Goal: Information Seeking & Learning: Learn about a topic

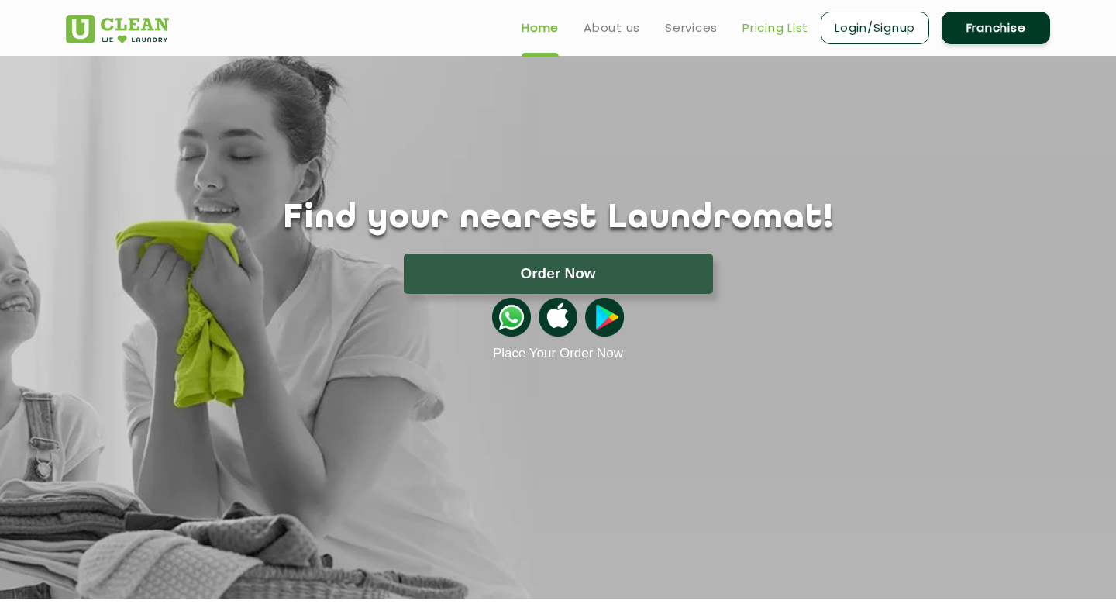
click at [768, 20] on link "Pricing List" at bounding box center [776, 28] width 66 height 19
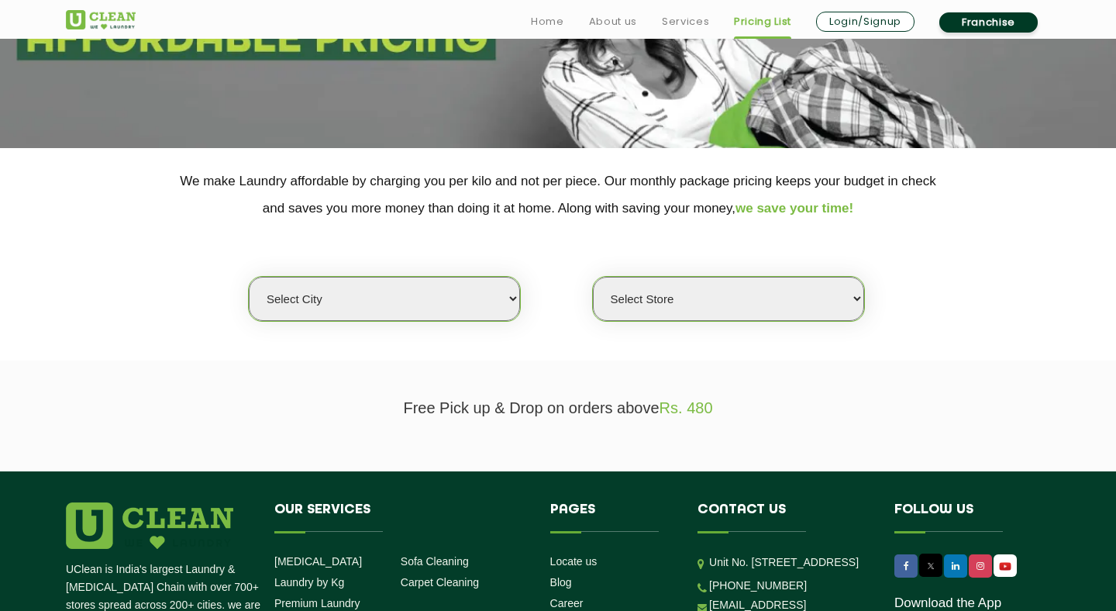
scroll to position [243, 0]
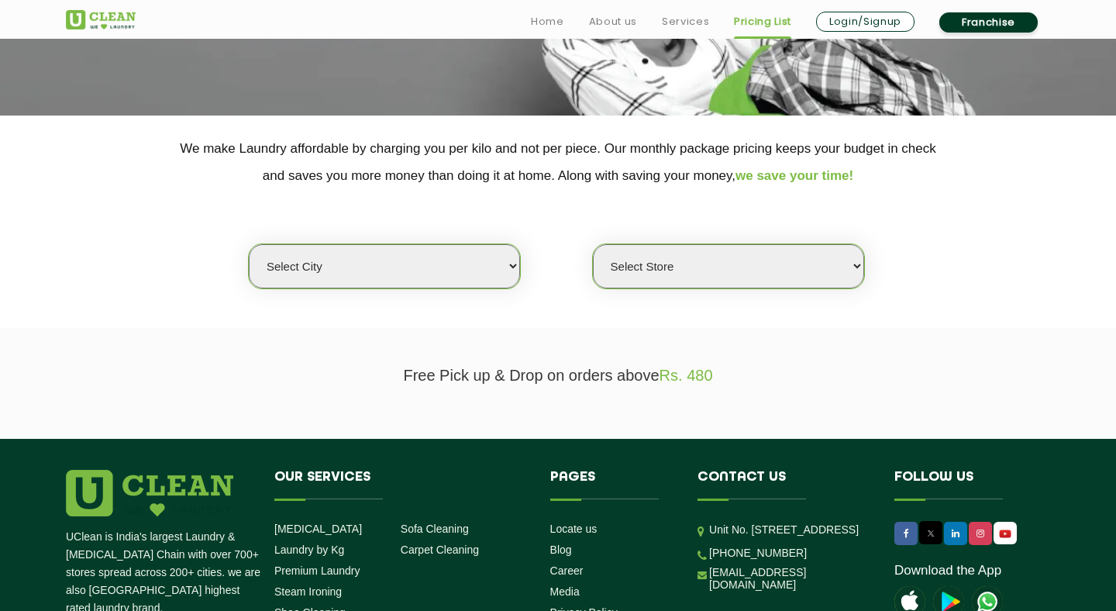
click at [491, 276] on select "Select city [GEOGRAPHIC_DATA] [GEOGRAPHIC_DATA] [GEOGRAPHIC_DATA] [GEOGRAPHIC_D…" at bounding box center [384, 266] width 271 height 44
select select "6"
click at [249, 244] on select "Select city [GEOGRAPHIC_DATA] [GEOGRAPHIC_DATA] [GEOGRAPHIC_DATA] [GEOGRAPHIC_D…" at bounding box center [384, 266] width 271 height 44
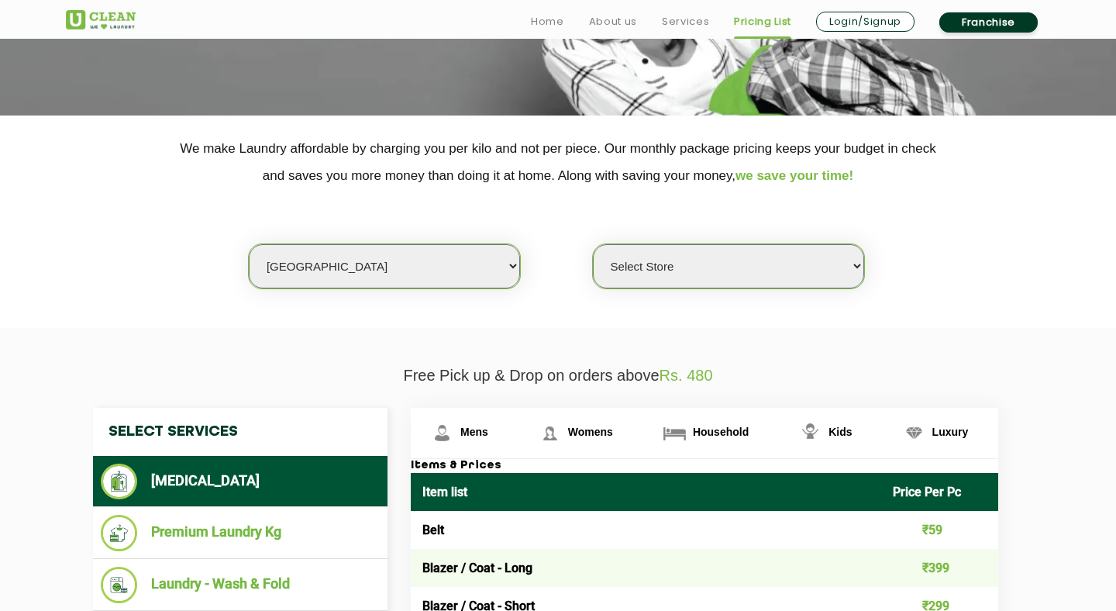
click at [744, 276] on select "Select Store [GEOGRAPHIC_DATA] [GEOGRAPHIC_DATA] UClean KR [GEOGRAPHIC_DATA] [G…" at bounding box center [728, 266] width 271 height 44
click at [593, 244] on select "Select Store [GEOGRAPHIC_DATA] [GEOGRAPHIC_DATA] UClean KR [GEOGRAPHIC_DATA] [G…" at bounding box center [728, 266] width 271 height 44
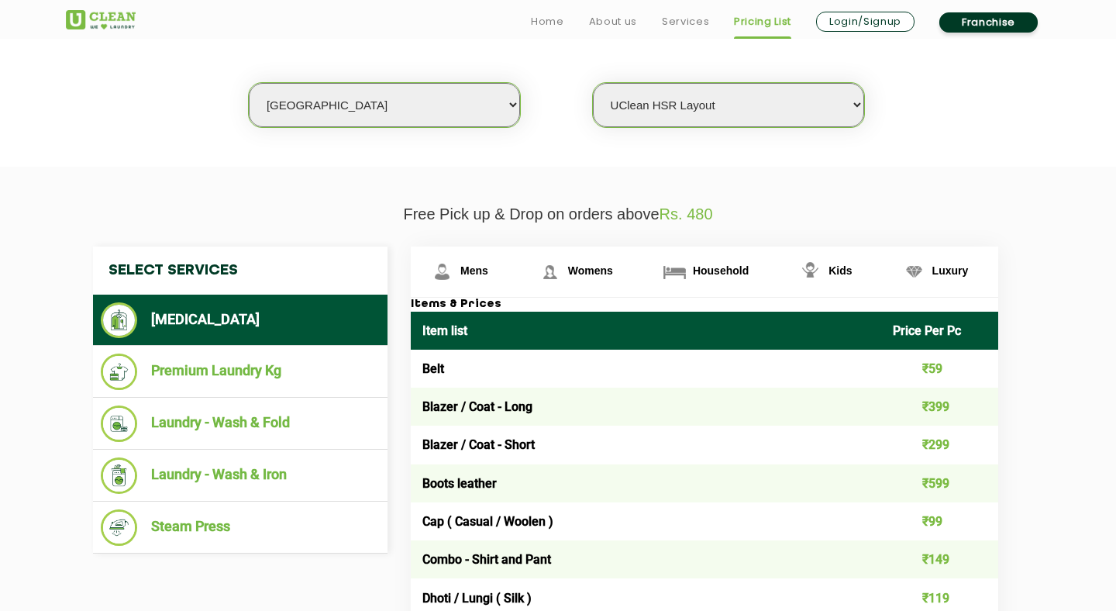
scroll to position [430, 0]
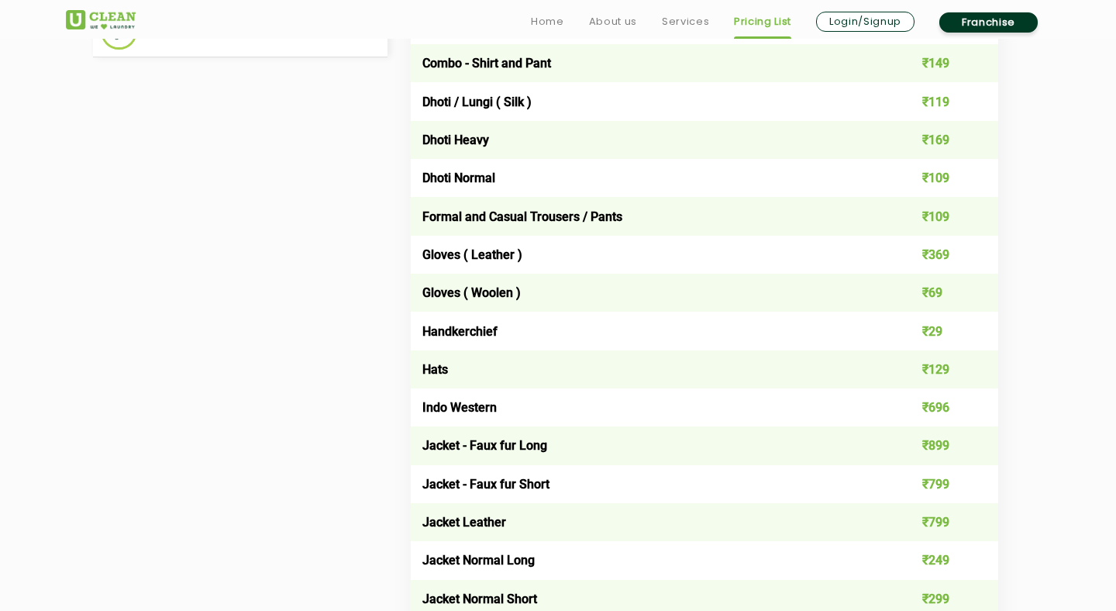
paste select "0"
select select "0"
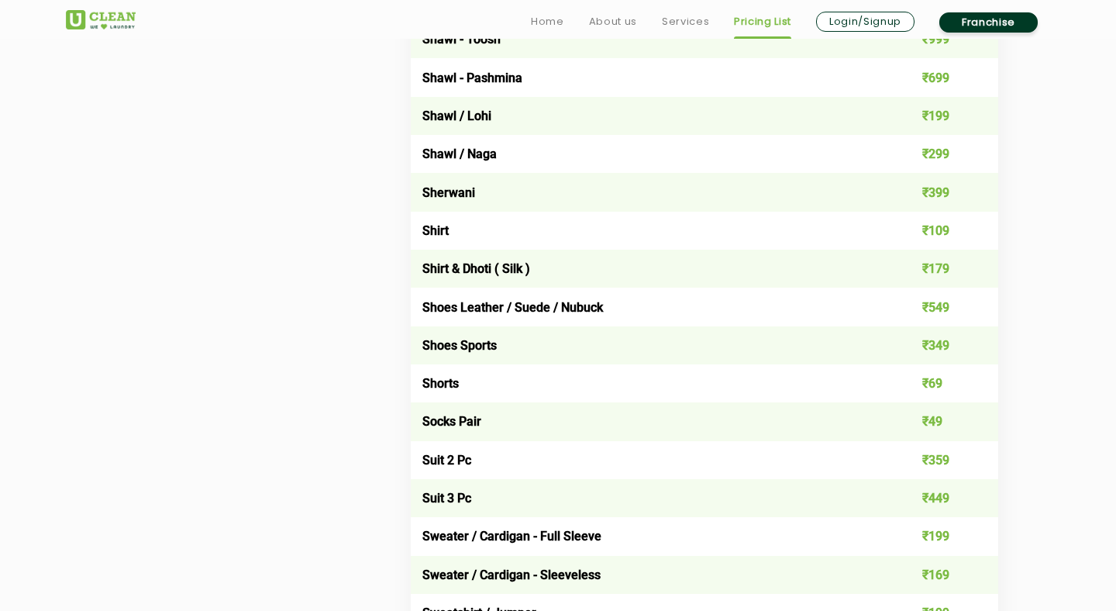
click at [450, 350] on td "Shoes Sports" at bounding box center [646, 345] width 471 height 38
click at [450, 351] on td "Shoes Sports" at bounding box center [646, 345] width 471 height 38
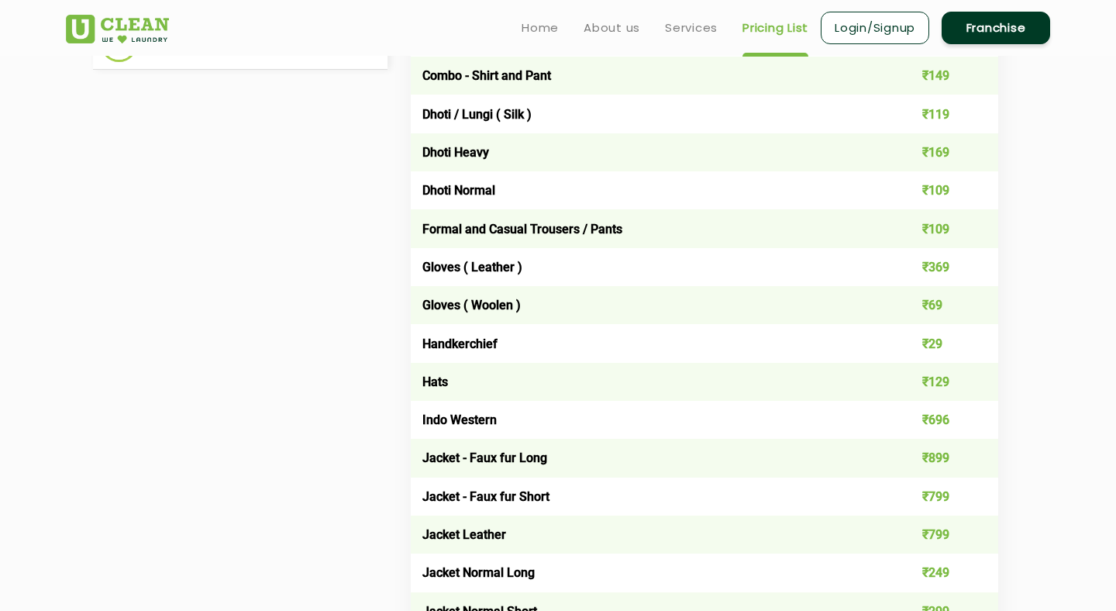
scroll to position [0, 0]
